Goal: Information Seeking & Learning: Find specific page/section

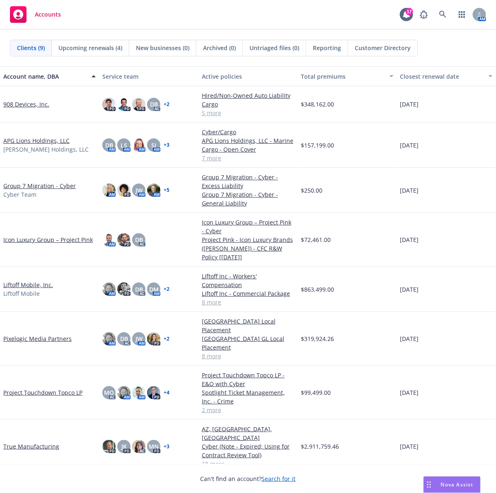
click at [236, 7] on div "Accounts 17 AM" at bounding box center [248, 15] width 496 height 30
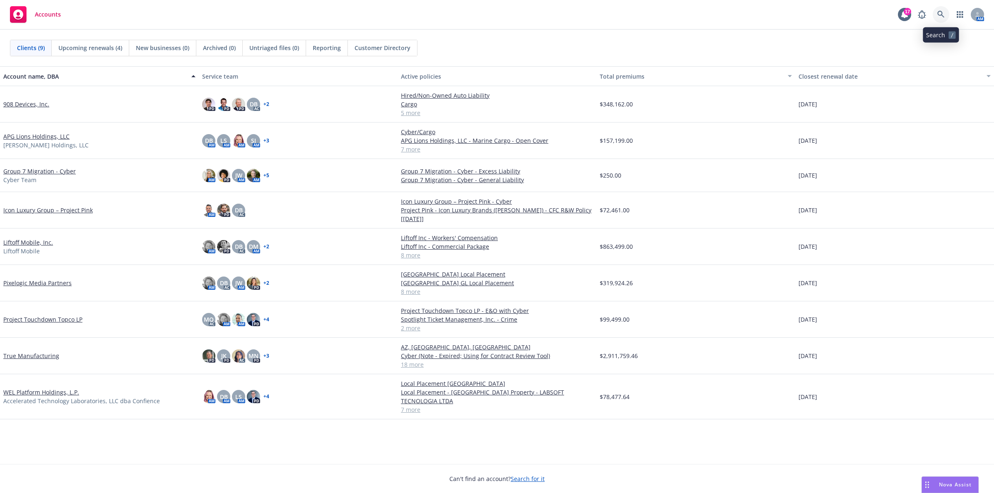
click at [325, 16] on link at bounding box center [940, 14] width 17 height 17
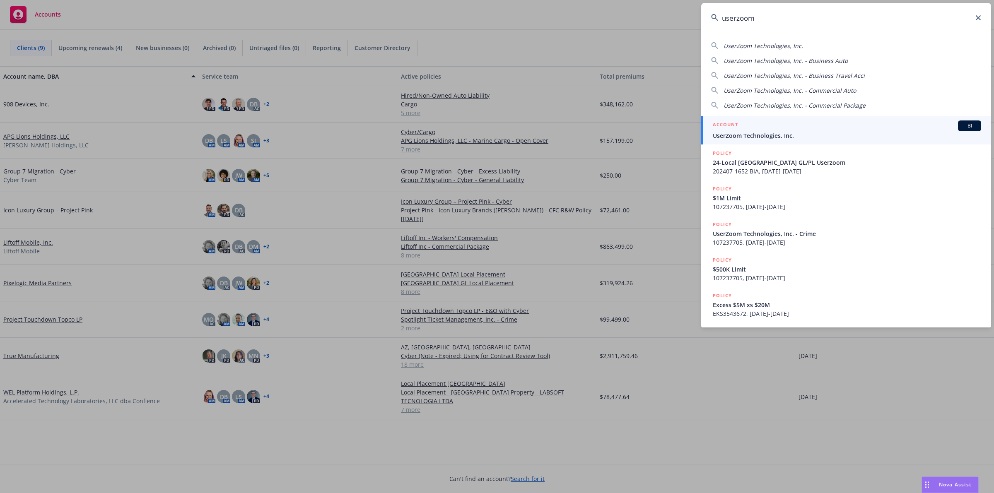
type input "userzoom"
click at [325, 123] on div "ACCOUNT BI" at bounding box center [847, 125] width 268 height 11
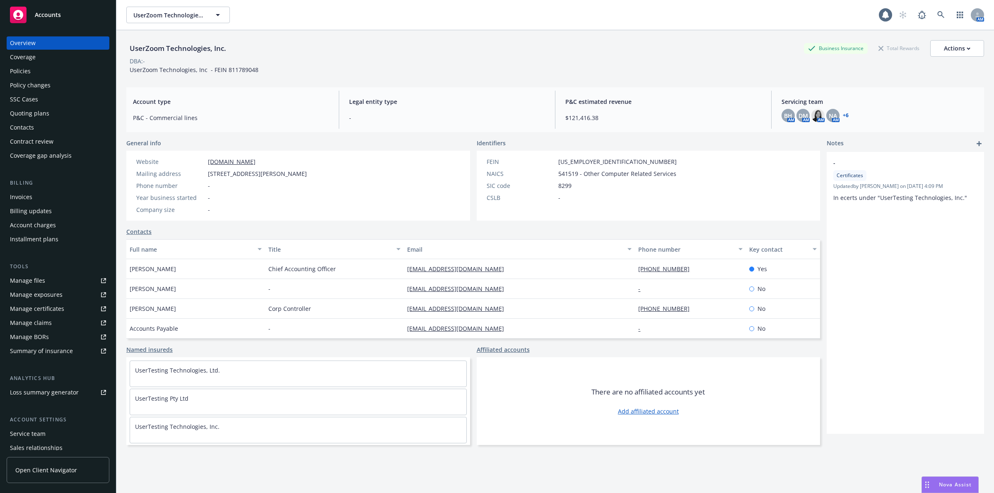
click at [40, 76] on div "Policies" at bounding box center [58, 71] width 96 height 13
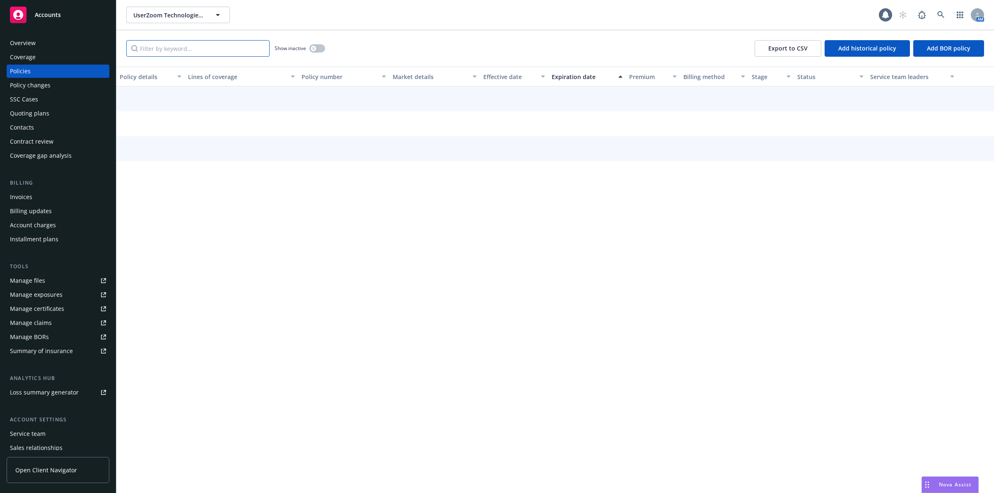
click at [216, 48] on input "Filter by keyword..." at bounding box center [197, 48] width 143 height 17
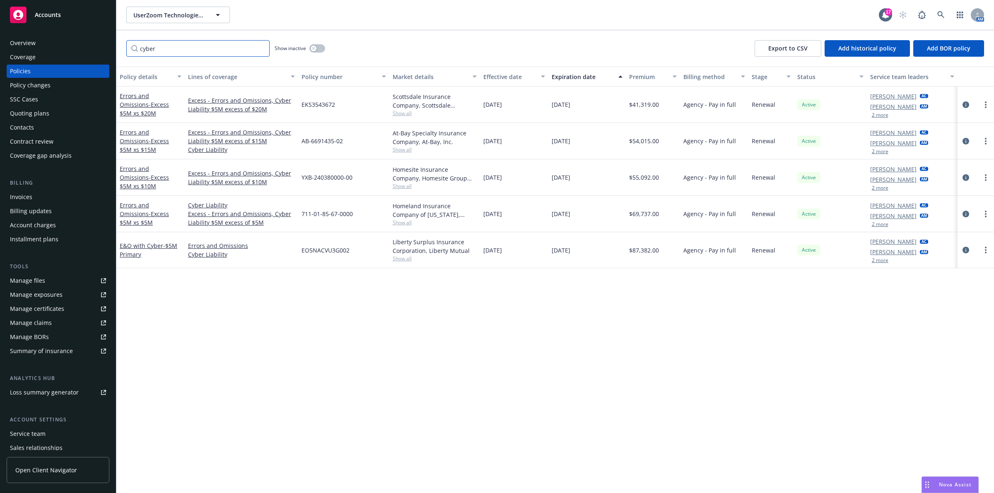
type input "cyber"
click at [325, 123] on div "Policy details Lines of coverage Policy number Market details Effective date Ex…" at bounding box center [554, 280] width 877 height 426
click at [162, 123] on span "- $5M Primary" at bounding box center [149, 250] width 58 height 17
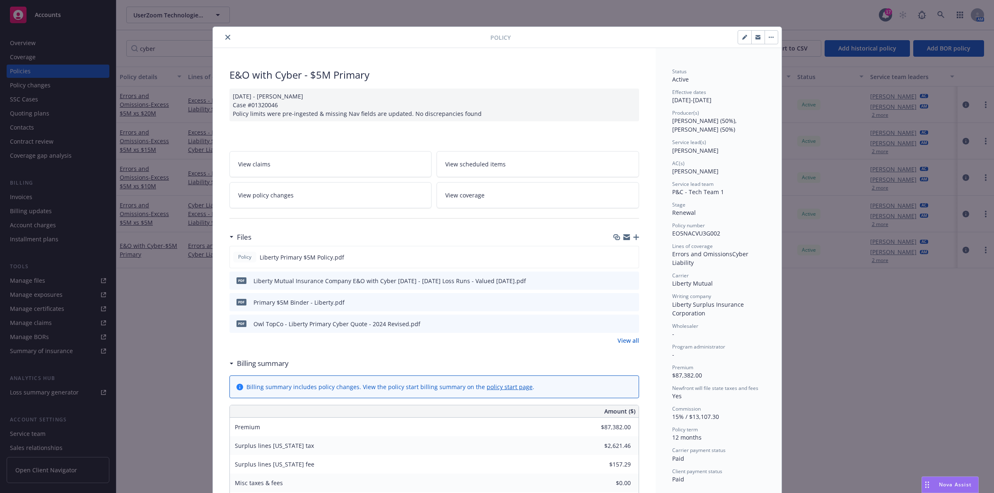
click at [223, 39] on button "close" at bounding box center [228, 37] width 10 height 10
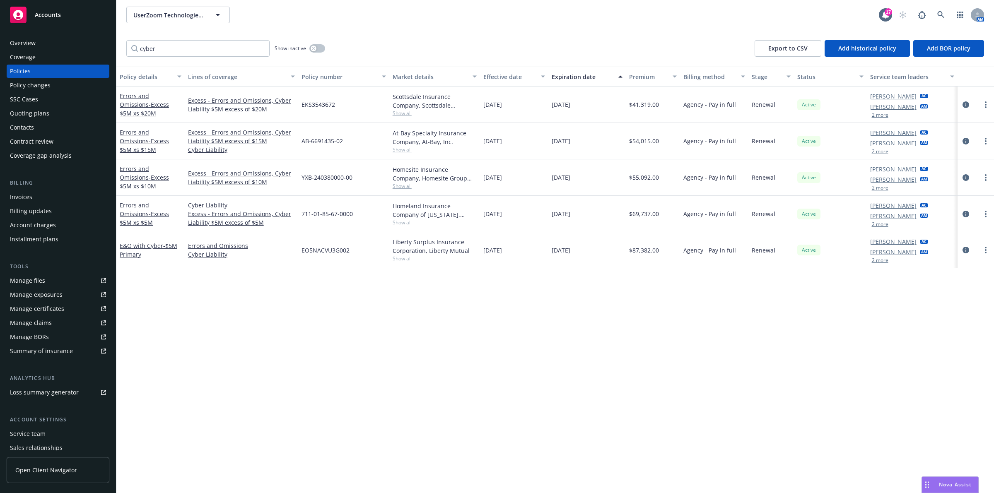
click at [162, 123] on div "E&O with Cyber - $5M Primary" at bounding box center [151, 249] width 62 height 17
click at [161, 123] on link "E&O with Cyber - $5M Primary" at bounding box center [149, 250] width 58 height 17
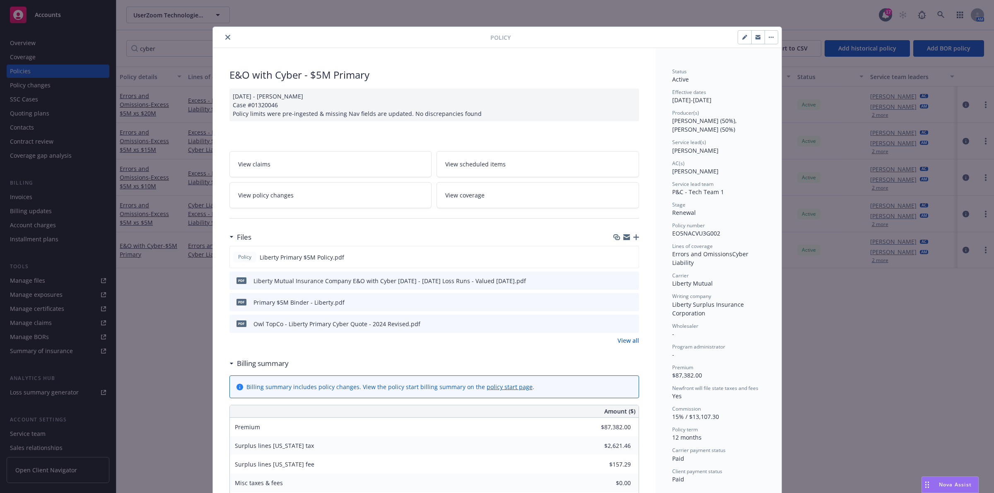
scroll to position [25, 0]
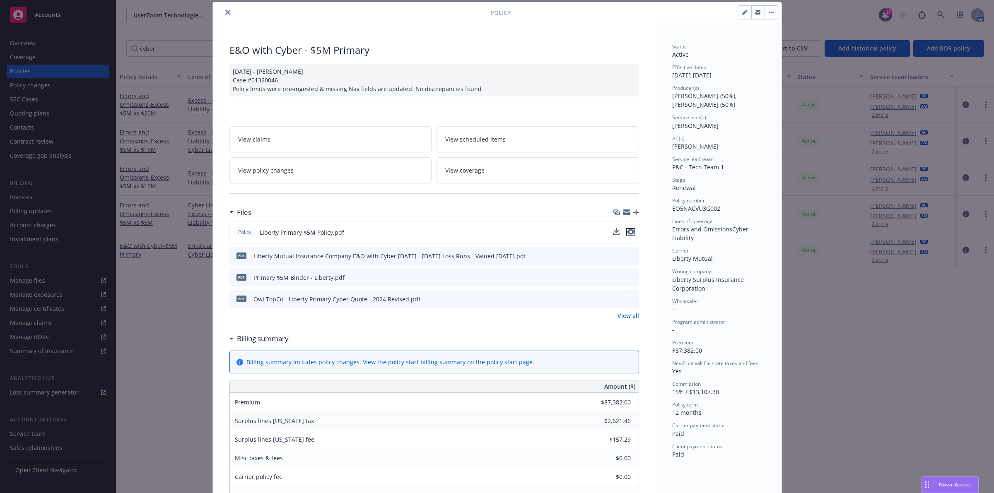
click at [325, 123] on icon "preview file" at bounding box center [630, 232] width 7 height 6
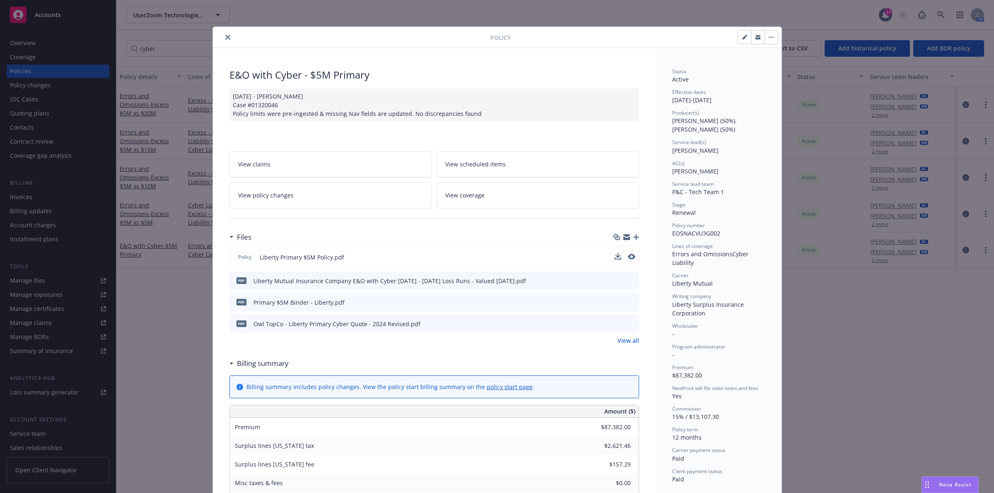
click at [223, 39] on button "close" at bounding box center [228, 37] width 10 height 10
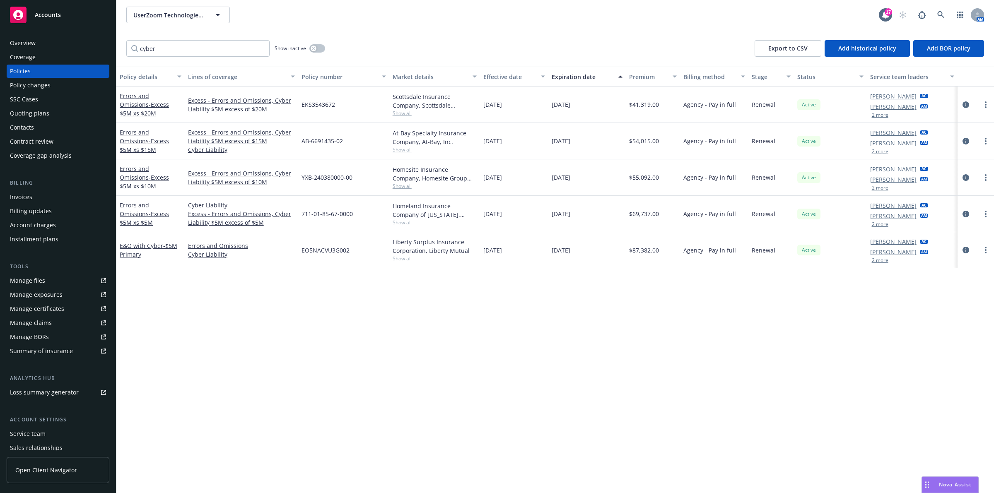
click at [325, 38] on div "cyber Show inactive Export to CSV Add historical policy Add BOR policy" at bounding box center [554, 48] width 877 height 36
click at [325, 17] on link at bounding box center [940, 15] width 17 height 17
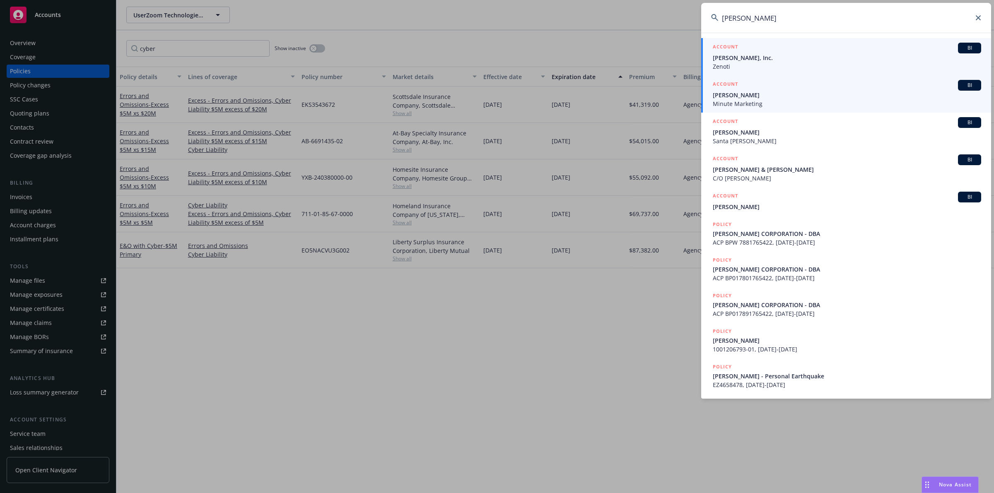
type input "[PERSON_NAME]"
click at [325, 55] on span "[PERSON_NAME], Inc." at bounding box center [847, 57] width 268 height 9
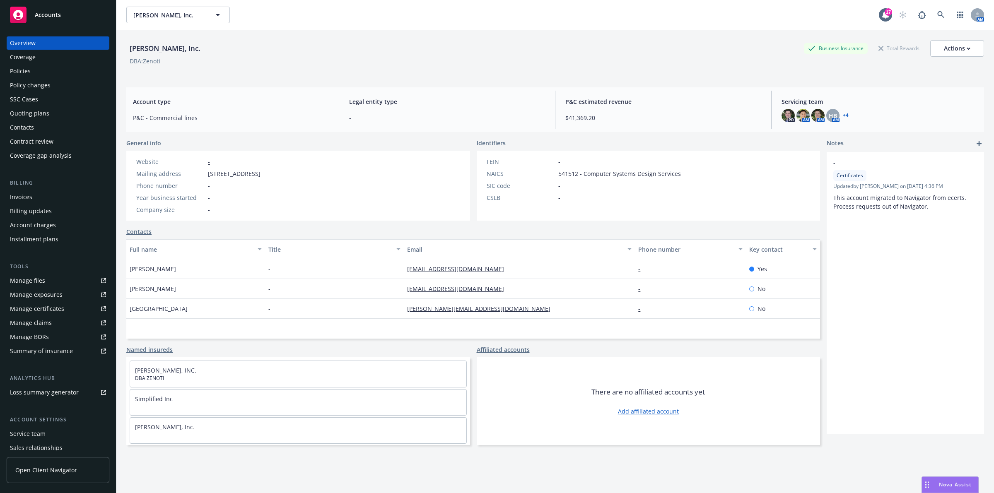
click at [40, 63] on div "Coverage" at bounding box center [58, 57] width 96 height 13
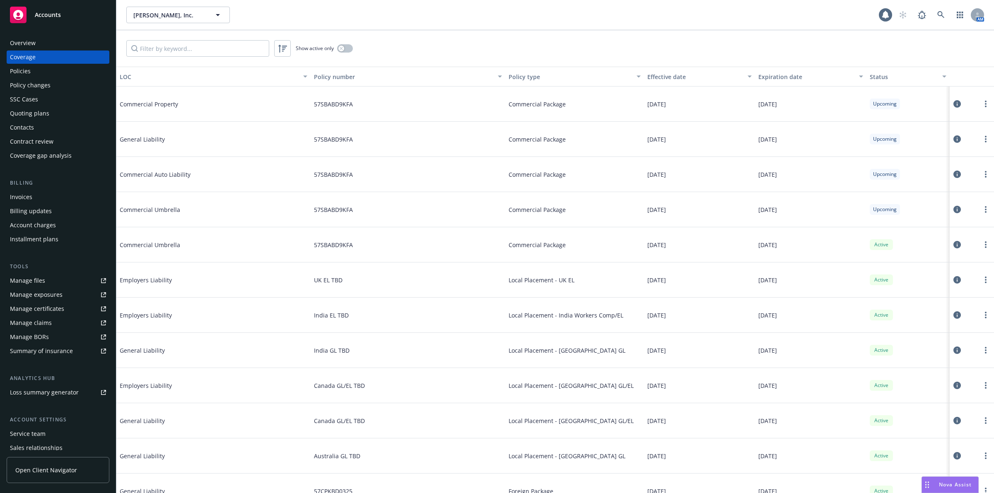
click at [26, 72] on div "Policies" at bounding box center [20, 71] width 21 height 13
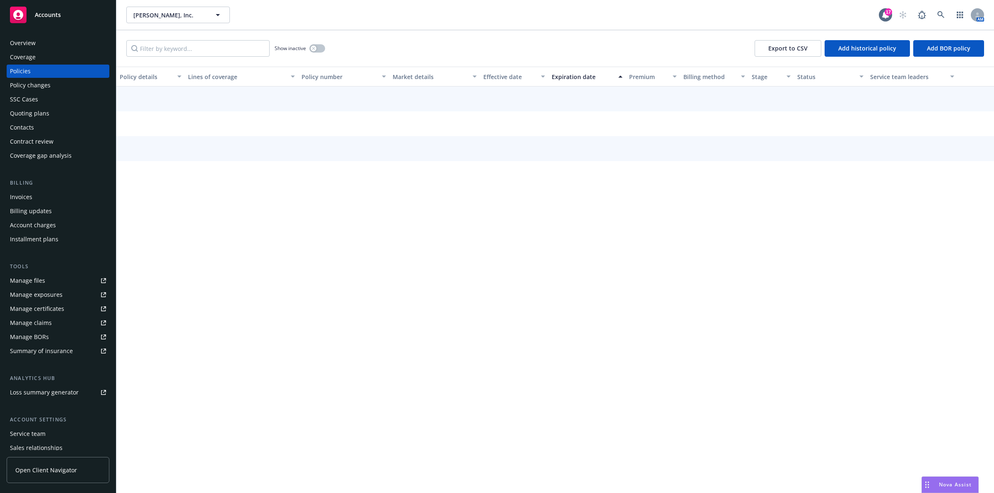
click at [178, 58] on div "Show inactive Export to CSV Add historical policy Add BOR policy" at bounding box center [554, 48] width 877 height 36
click at [187, 47] on input "Filter by keyword..." at bounding box center [197, 48] width 143 height 17
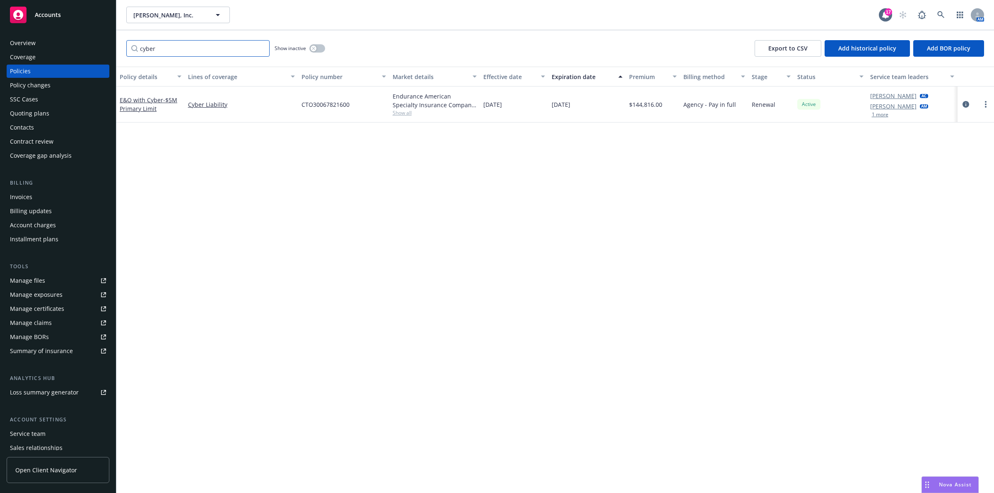
type input "cyber"
click at [282, 123] on div "Policy details Lines of coverage Policy number Market details Effective date Ex…" at bounding box center [554, 280] width 877 height 426
click at [164, 94] on div "E&O with Cyber - $5M Primary Limit" at bounding box center [150, 105] width 68 height 36
click at [163, 97] on span "- $5M Primary Limit" at bounding box center [149, 104] width 58 height 17
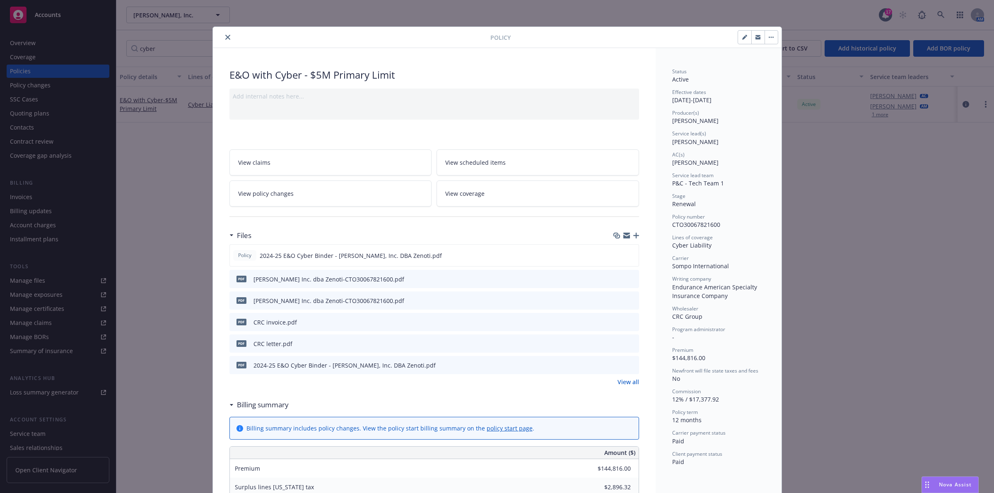
click at [136, 123] on div "Policy E&O with Cyber - $5M Primary Limit Add internal notes here... View claim…" at bounding box center [497, 246] width 994 height 493
click at [147, 123] on div "Policy E&O with Cyber - $5M Primary Limit Add internal notes here... View claim…" at bounding box center [497, 246] width 994 height 493
click at [224, 40] on button "close" at bounding box center [228, 37] width 10 height 10
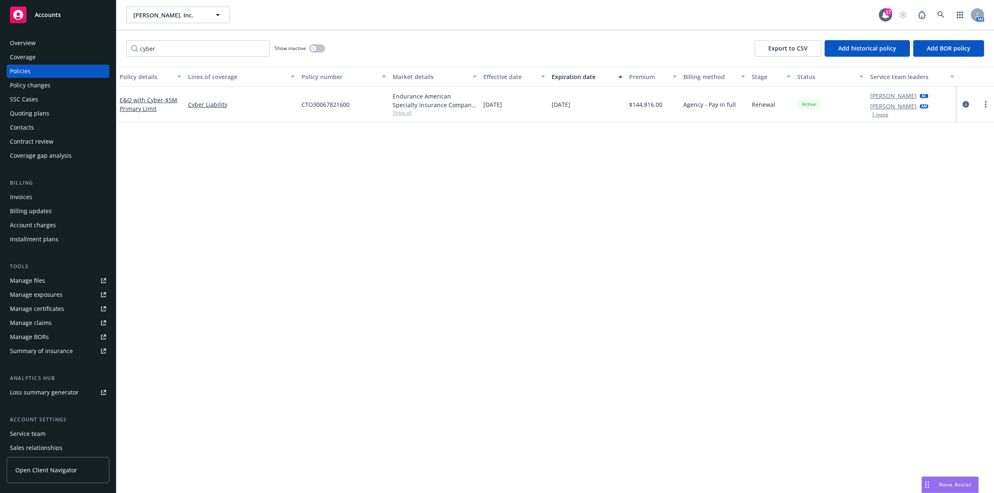
click at [218, 123] on div "Policy details Lines of coverage Policy number Market details Effective date Ex…" at bounding box center [554, 280] width 877 height 426
click at [229, 49] on input "cyber" at bounding box center [197, 48] width 143 height 17
click at [261, 49] on input "cyber" at bounding box center [197, 48] width 143 height 17
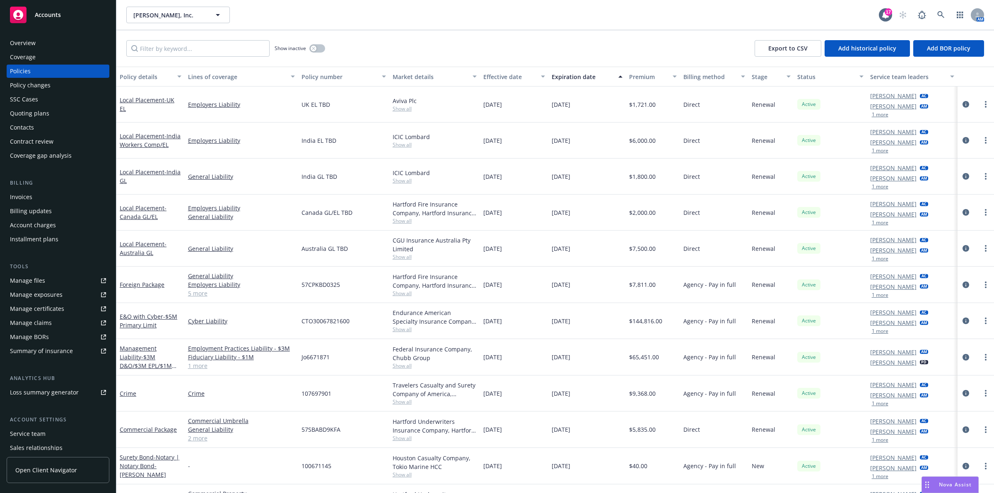
drag, startPoint x: 938, startPoint y: 5, endPoint x: 936, endPoint y: 14, distance: 9.3
click at [325, 6] on div "[PERSON_NAME], Inc. [PERSON_NAME], Inc. 17 AM" at bounding box center [554, 15] width 877 height 30
click at [325, 15] on link at bounding box center [940, 15] width 17 height 17
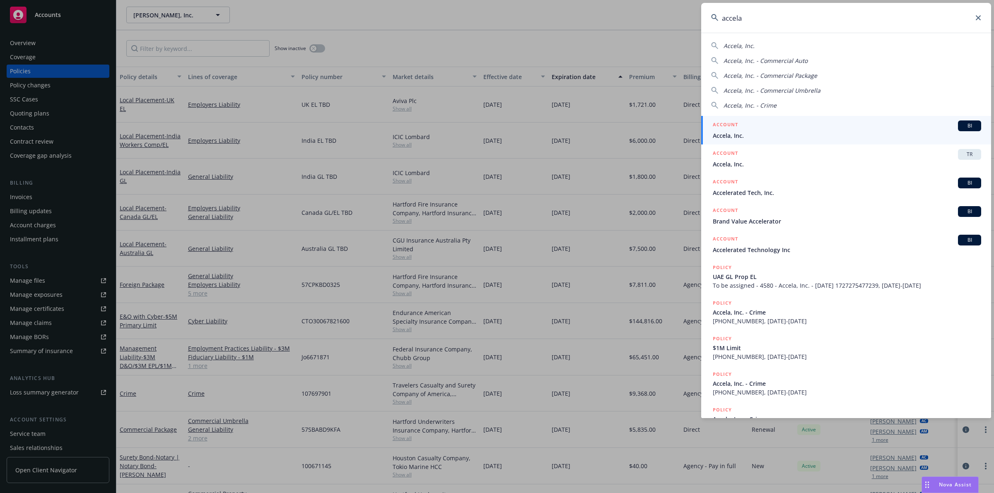
type input "accela"
click at [325, 123] on span "Accela, Inc." at bounding box center [847, 135] width 268 height 9
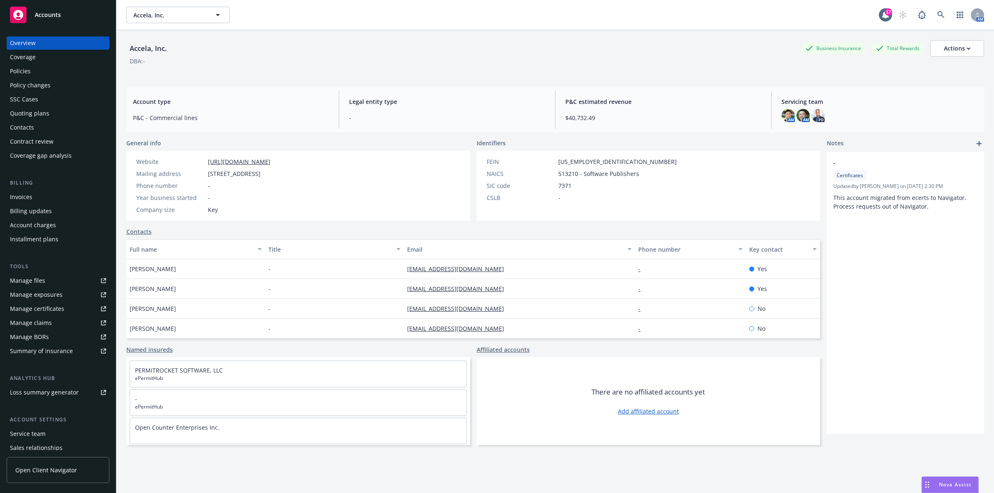
click at [325, 123] on div "Nova Assist" at bounding box center [955, 484] width 46 height 7
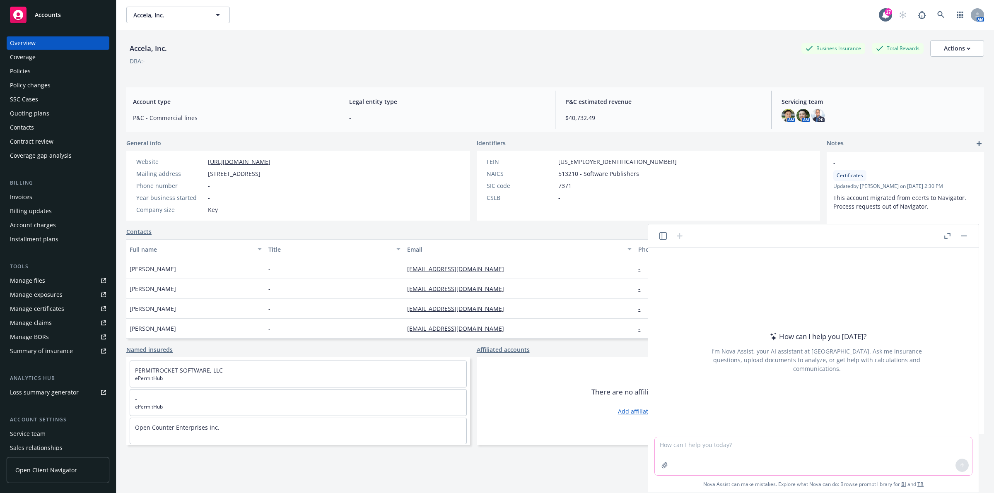
click at [325, 123] on textarea at bounding box center [813, 456] width 317 height 38
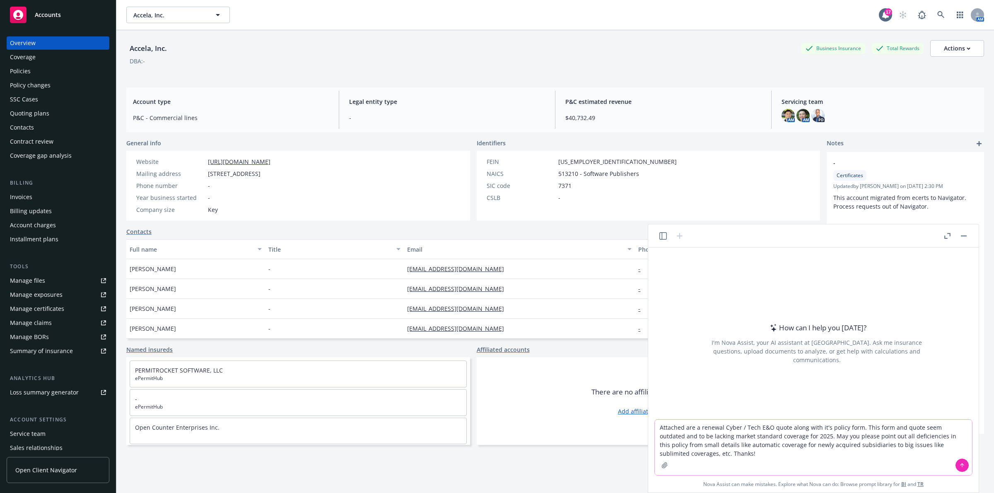
click at [325, 123] on textarea "Attached are a renewal Cyber / Tech E&O quote along with it's policy form. This…" at bounding box center [813, 447] width 317 height 55
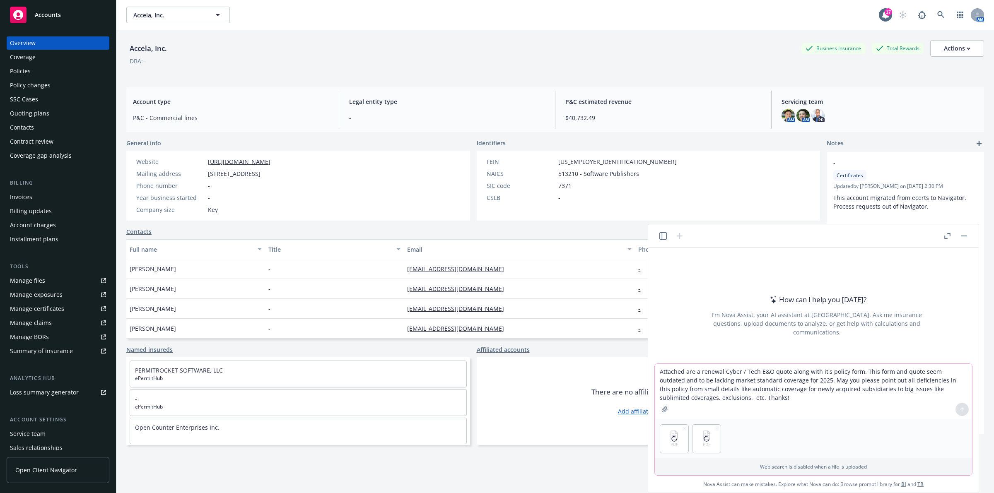
click at [325, 123] on textarea "Attached are a renewal Cyber / Tech E&O quote along with it's policy form. This…" at bounding box center [813, 391] width 317 height 55
type textarea "Attached are a renewal Cyber / Tech E&O quote along with it's policy form. This…"
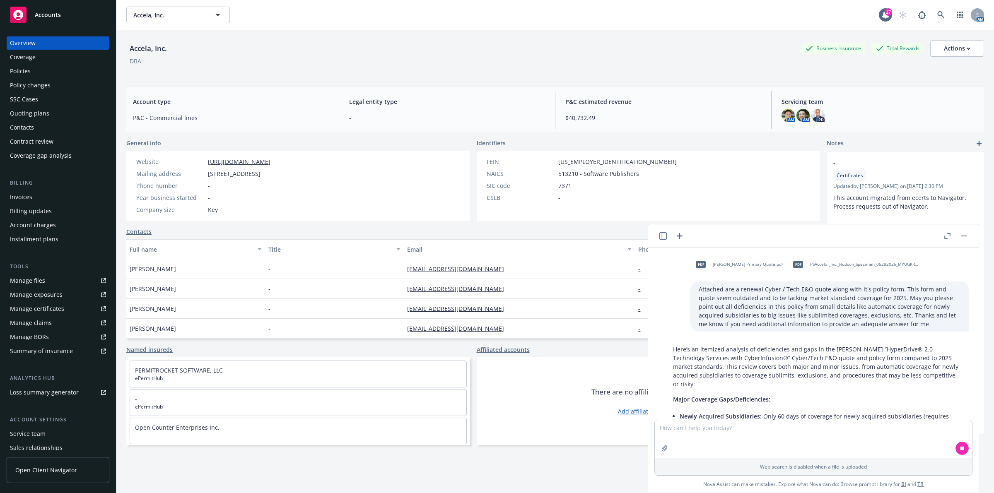
click at [325, 123] on p "Here’s an itemized analysis of deficiencies and gaps in the [PERSON_NAME] “Hype…" at bounding box center [816, 366] width 287 height 43
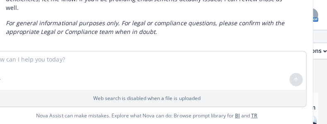
scroll to position [711, 0]
